Goal: Task Accomplishment & Management: Manage account settings

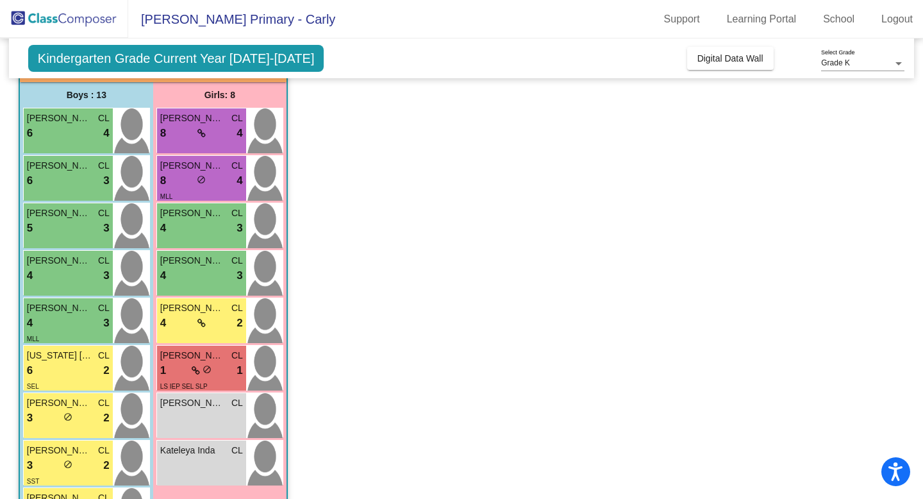
scroll to position [97, 0]
click at [70, 144] on div "Bransen [PERSON_NAME] 6 lock do_not_disturb_alt 4" at bounding box center [68, 131] width 89 height 45
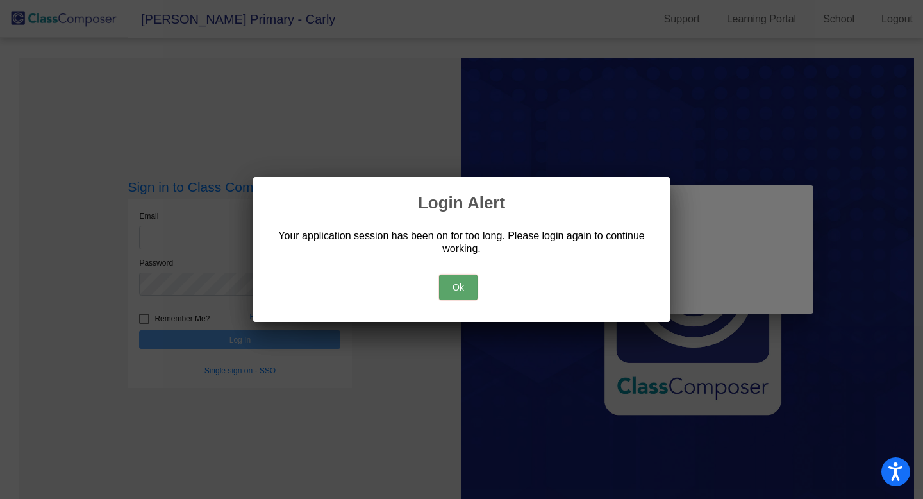
click at [451, 276] on button "Ok" at bounding box center [458, 287] width 38 height 26
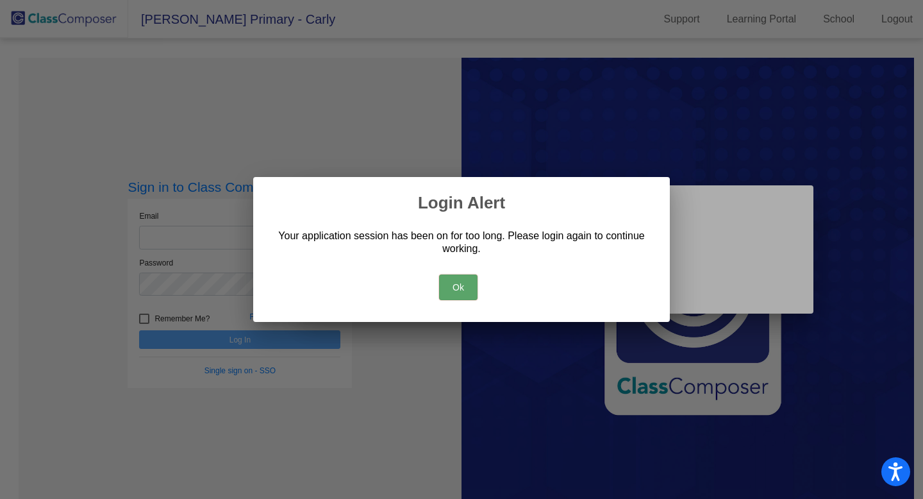
click at [452, 281] on button "Ok" at bounding box center [458, 287] width 38 height 26
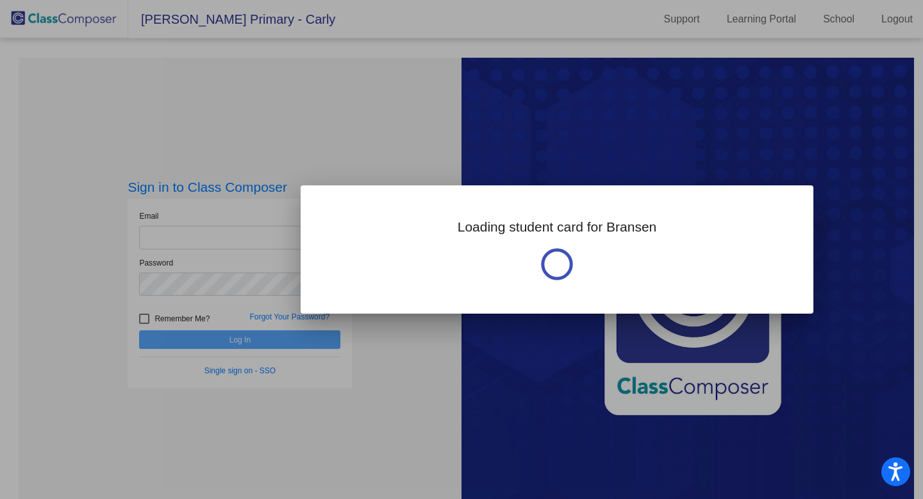
click at [303, 347] on div at bounding box center [461, 249] width 923 height 499
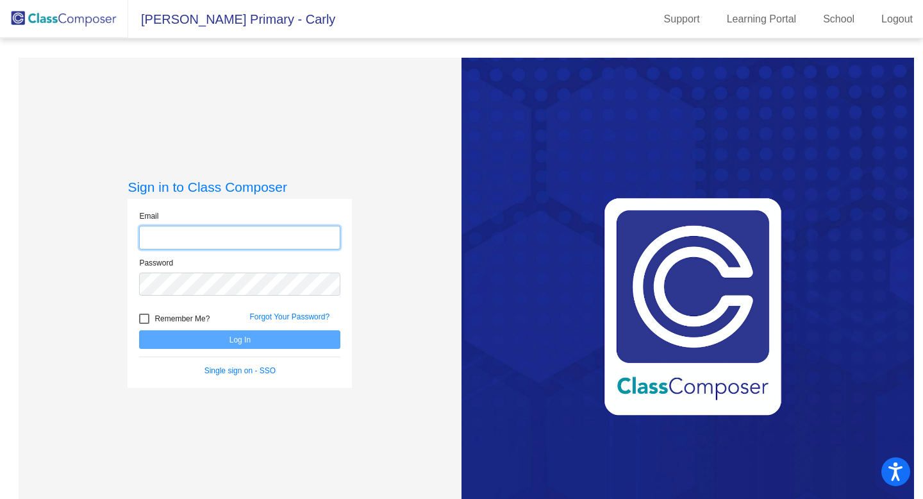
click at [279, 234] on input "email" at bounding box center [239, 238] width 201 height 24
type input "[EMAIL_ADDRESS][DOMAIN_NAME]"
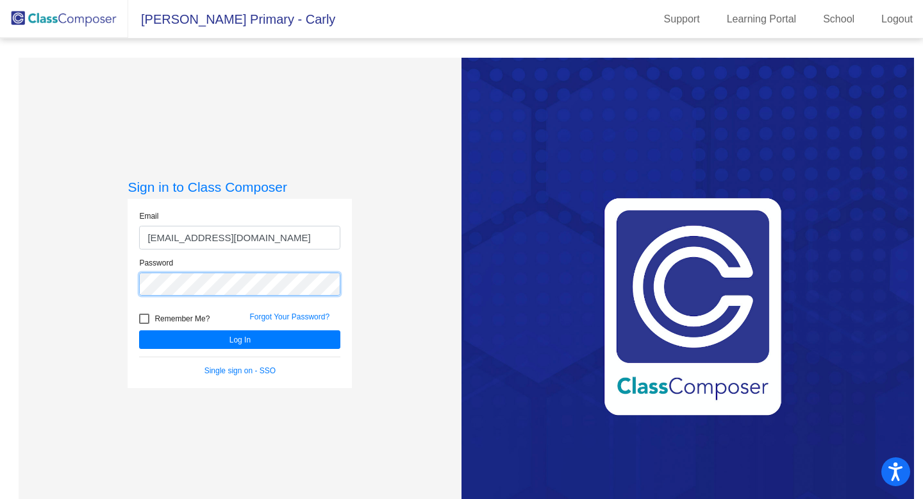
click at [139, 330] on button "Log In" at bounding box center [239, 339] width 201 height 19
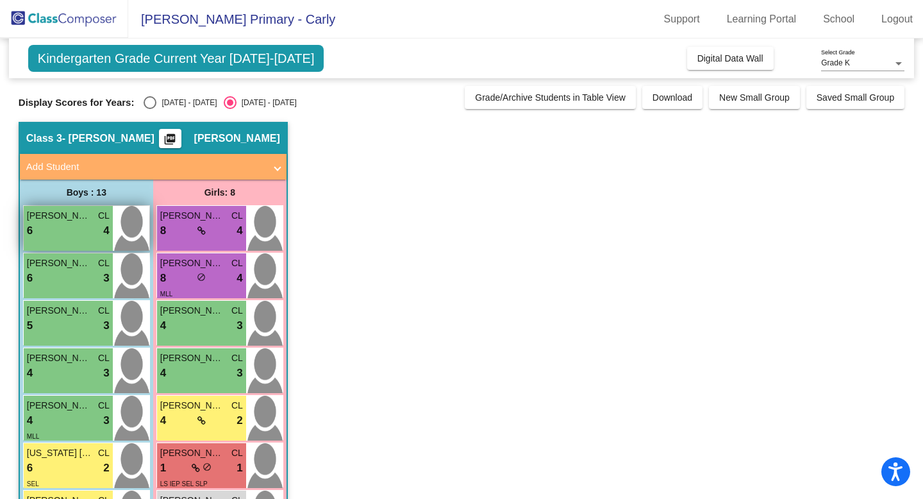
click at [79, 234] on div "6 lock do_not_disturb_alt 4" at bounding box center [68, 230] width 83 height 17
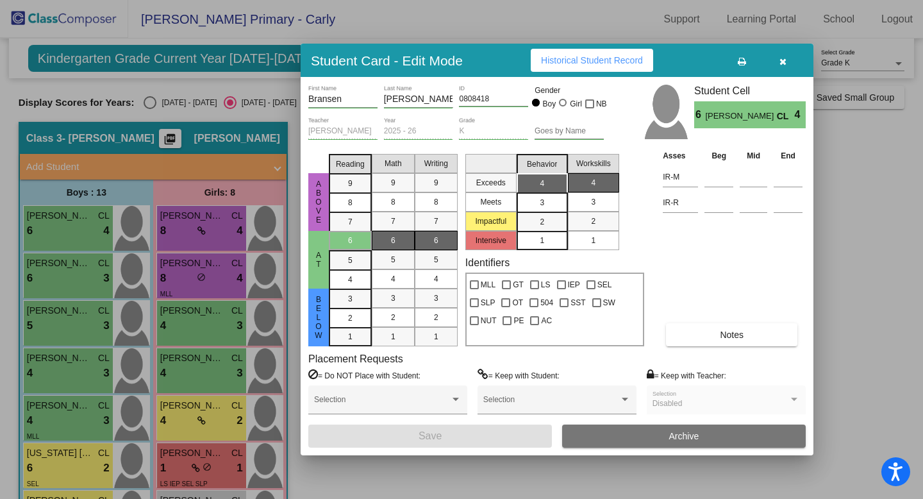
click at [781, 65] on icon "button" at bounding box center [782, 61] width 7 height 9
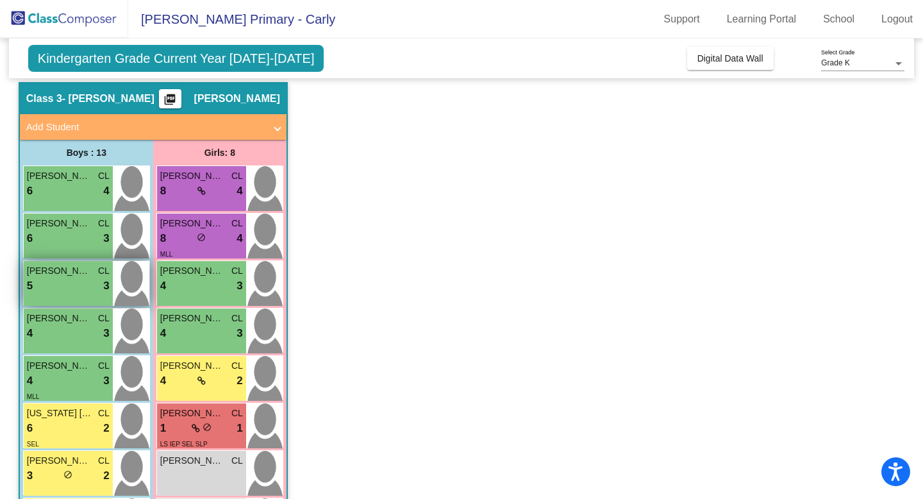
scroll to position [49, 0]
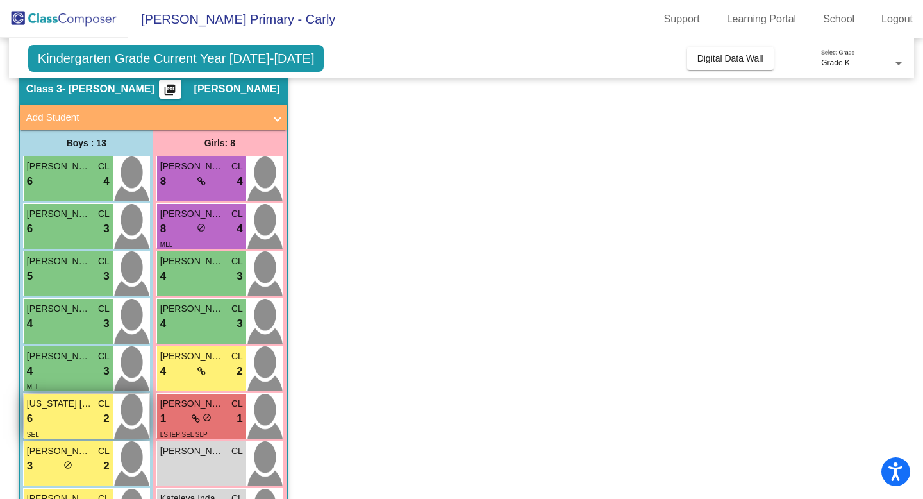
click at [51, 412] on div "6 lock do_not_disturb_alt 2" at bounding box center [68, 418] width 83 height 17
